Goal: Task Accomplishment & Management: Manage account settings

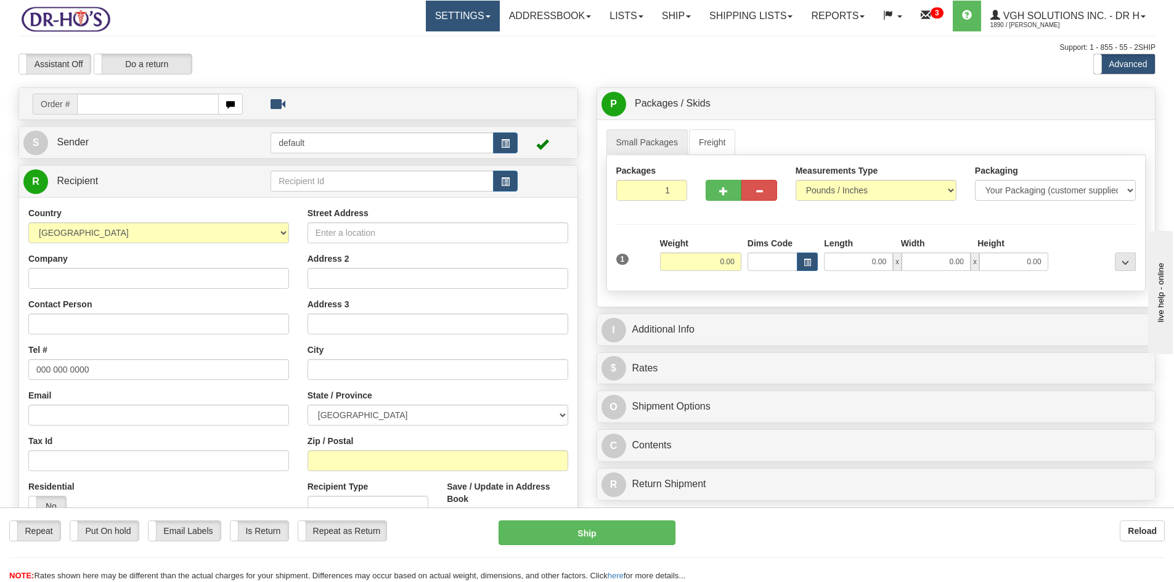
click at [439, 16] on link "Settings" at bounding box center [463, 16] width 74 height 31
click at [416, 38] on span "Shipping Preferences" at bounding box center [429, 43] width 83 height 10
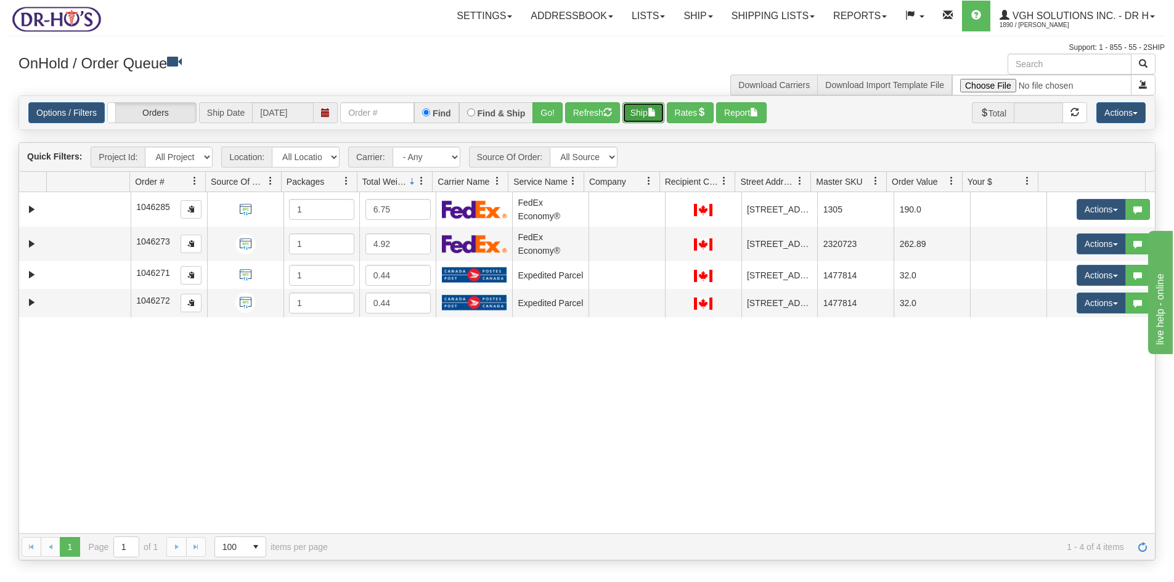
click at [638, 112] on button "Ship" at bounding box center [643, 112] width 42 height 21
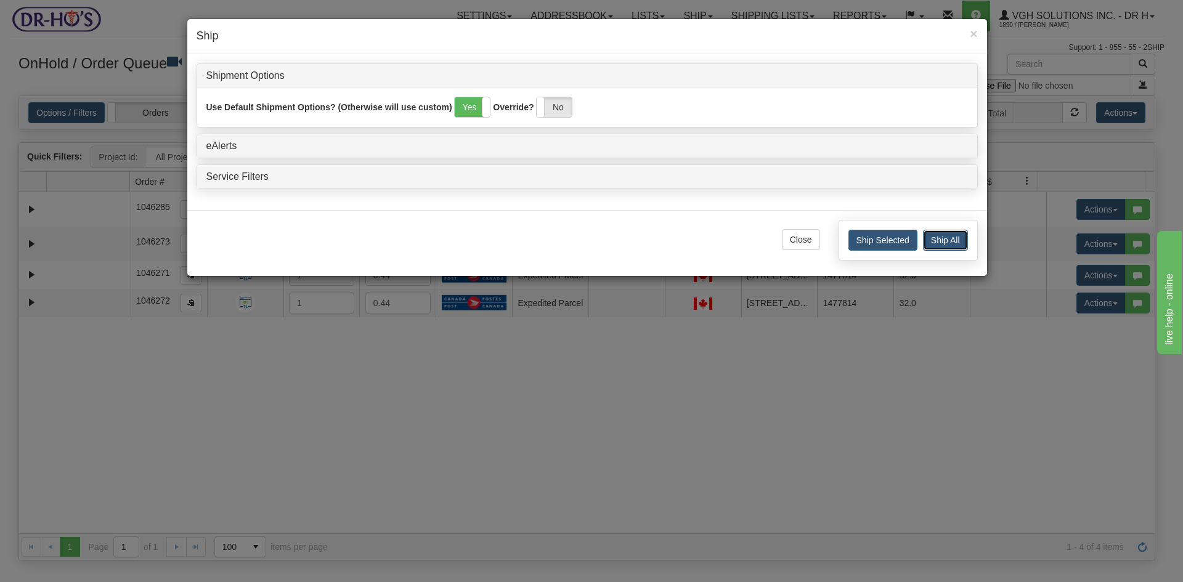
click at [956, 240] on button "Ship All" at bounding box center [945, 240] width 45 height 21
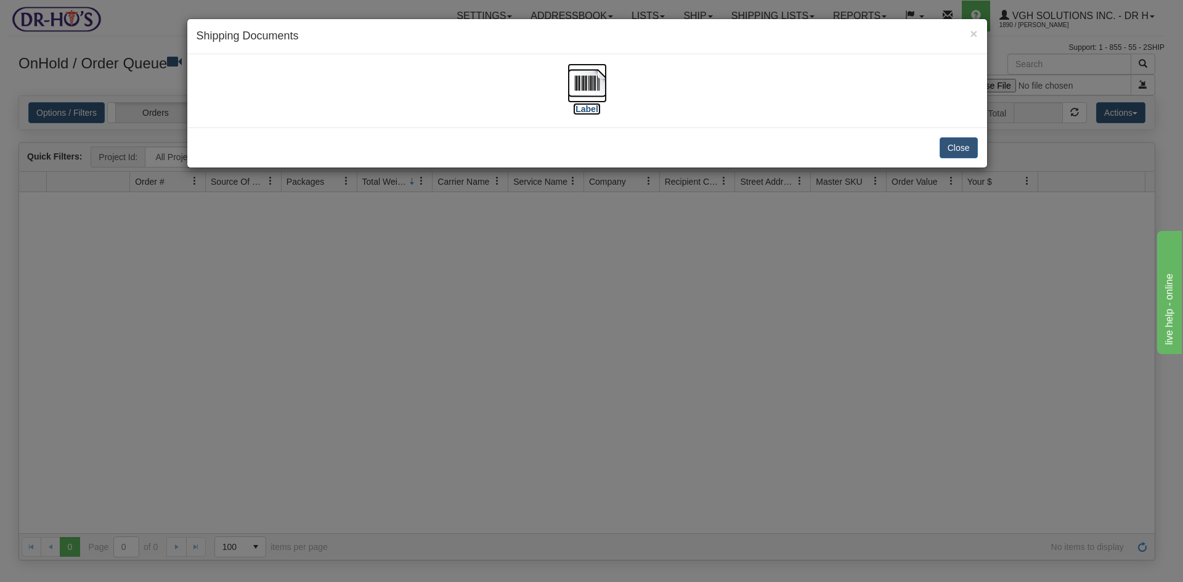
click at [601, 78] on img at bounding box center [586, 82] width 39 height 39
drag, startPoint x: 971, startPoint y: 152, endPoint x: 961, endPoint y: 147, distance: 11.3
click at [970, 152] on button "Close" at bounding box center [959, 147] width 38 height 21
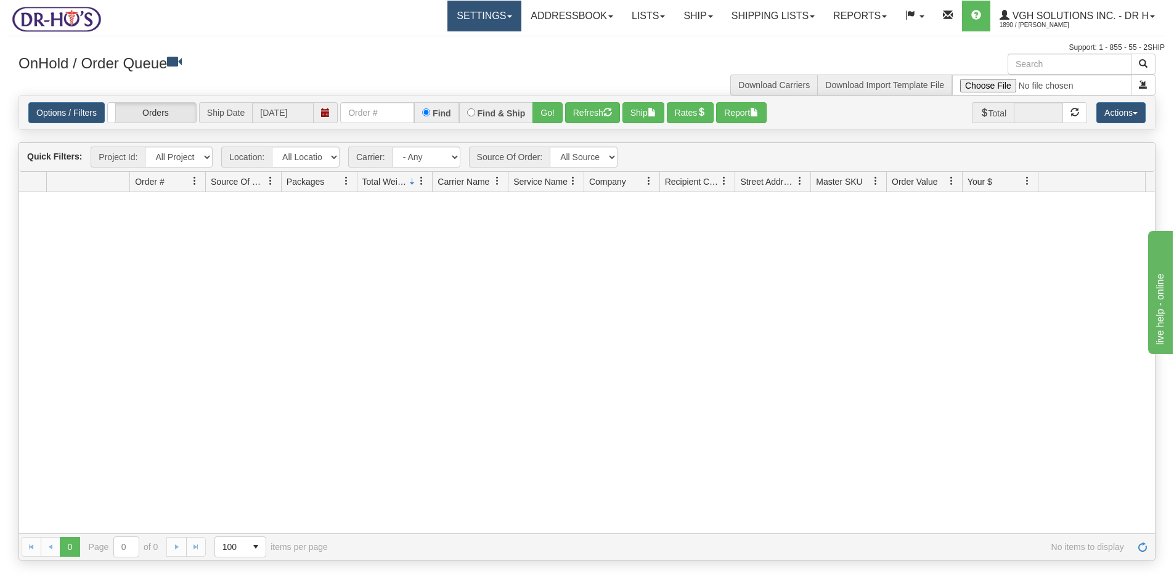
click at [458, 18] on link "Settings" at bounding box center [484, 16] width 74 height 31
click at [430, 39] on span "Shipping Preferences" at bounding box center [451, 43] width 83 height 10
